Goal: Check status: Verify the current state of an ongoing process or item

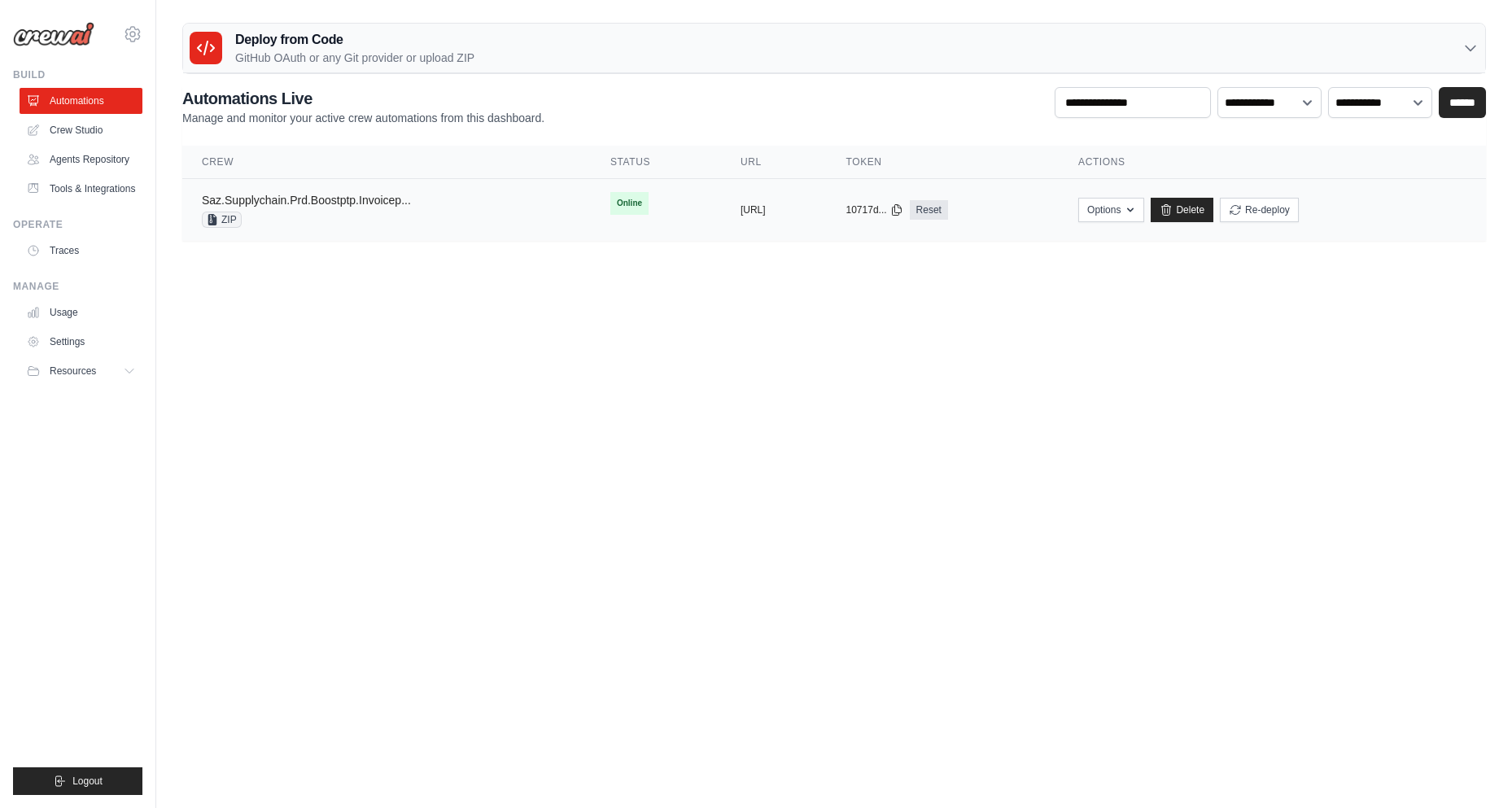
click at [325, 198] on link "Saz.Supplychain.Prd.Boostptp.Invoicep..." at bounding box center [306, 199] width 209 height 13
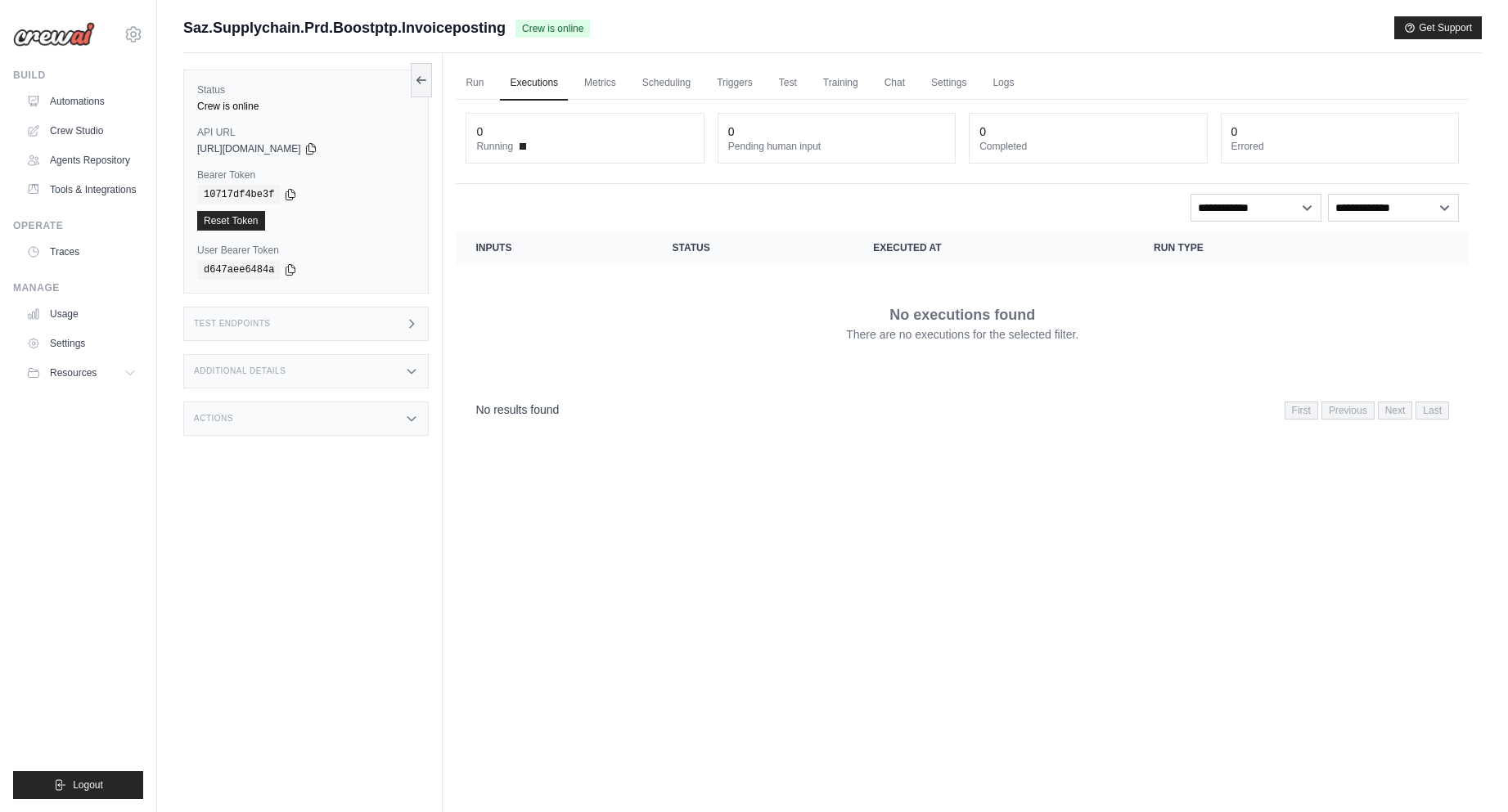
click at [623, 386] on section "Crew executions with inputs, status, execution time, run type, and actions Inpu…" at bounding box center [962, 330] width 1013 height 199
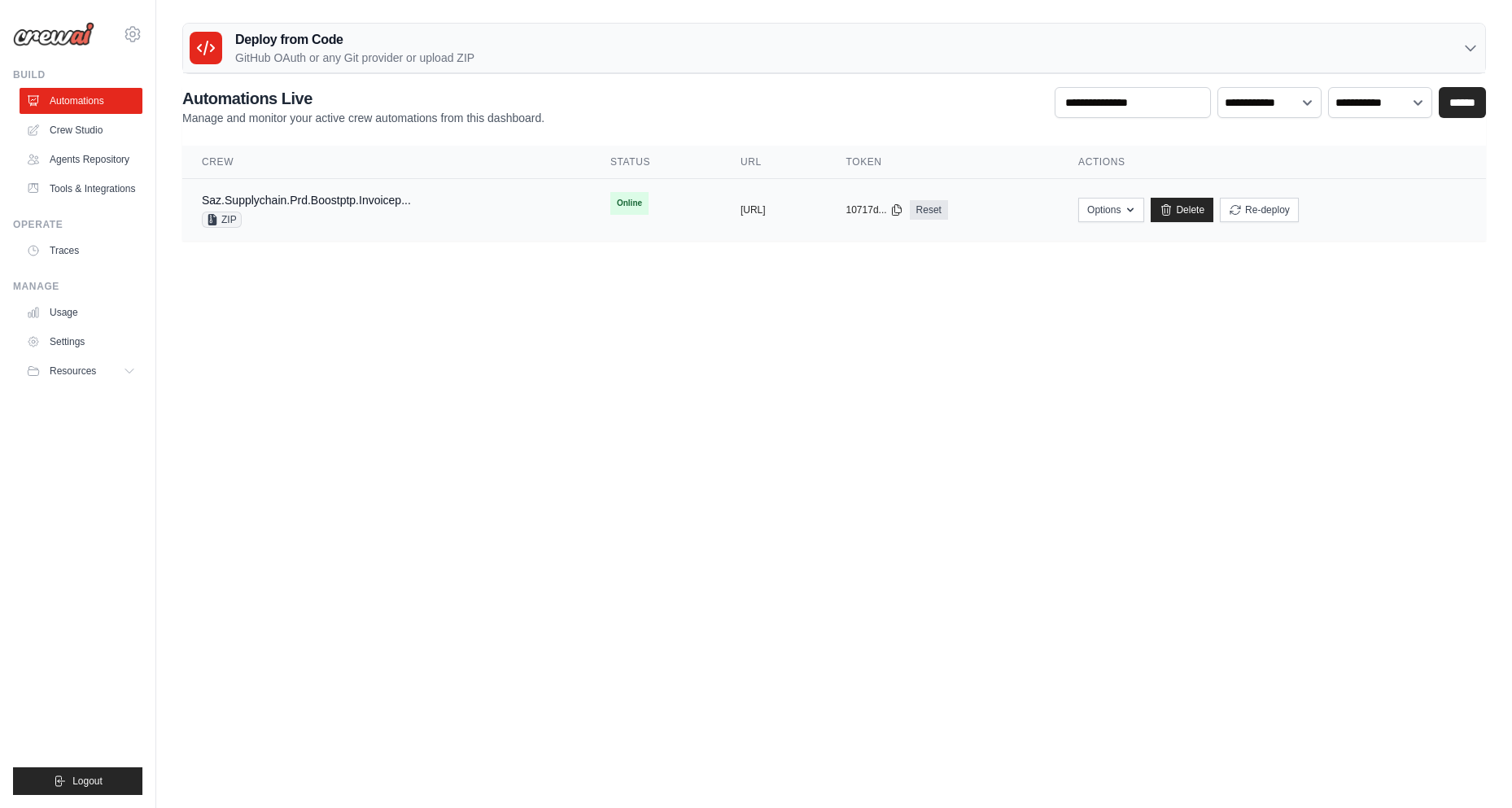
click at [363, 208] on div "Saz.Supplychain.Prd.Boostptp.Invoicep..." at bounding box center [306, 200] width 209 height 17
